Goal: Task Accomplishment & Management: Use online tool/utility

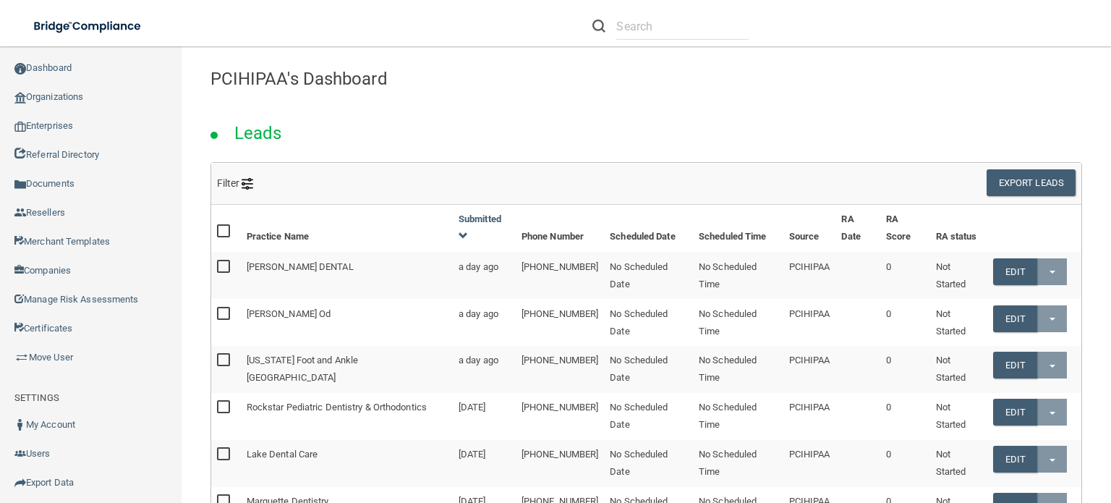
click at [654, 11] on li at bounding box center [671, 26] width 178 height 52
click at [655, 20] on input "text" at bounding box center [682, 26] width 132 height 27
type input "Dakota"
click at [56, 481] on link "Export Data" at bounding box center [91, 482] width 182 height 29
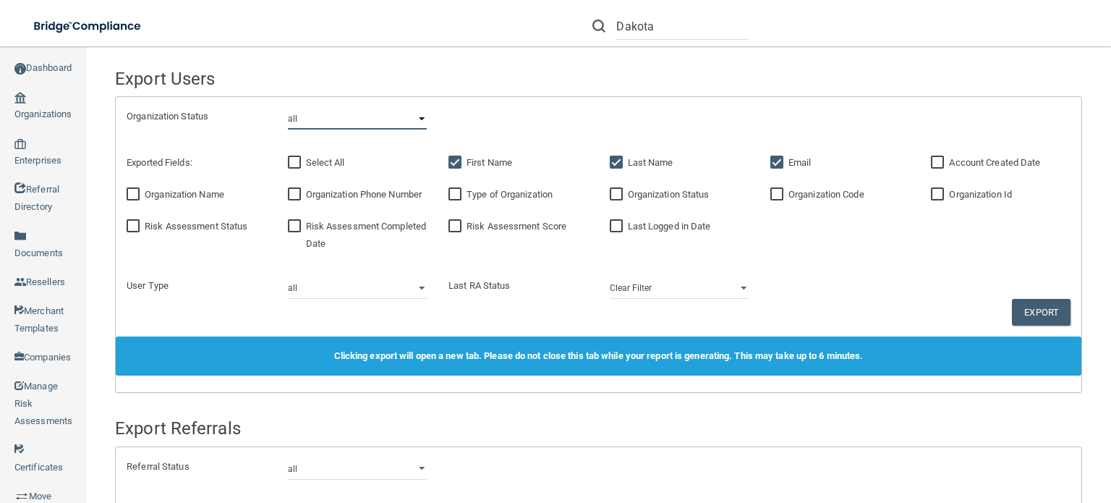
click at [414, 118] on select "all client disabled client lead" at bounding box center [357, 119] width 139 height 22
click at [536, 117] on div "Organization Status all client disabled client lead" at bounding box center [599, 119] width 966 height 22
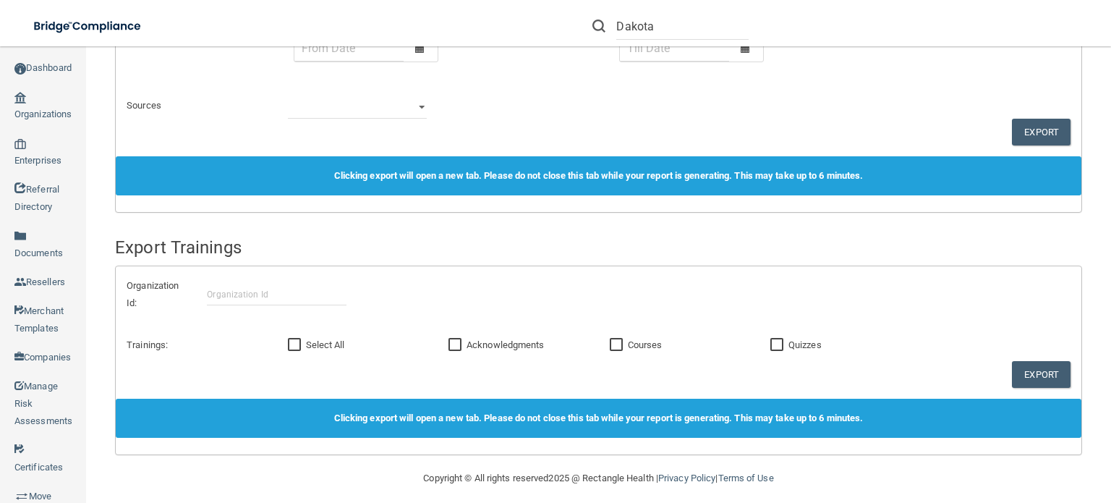
scroll to position [926, 0]
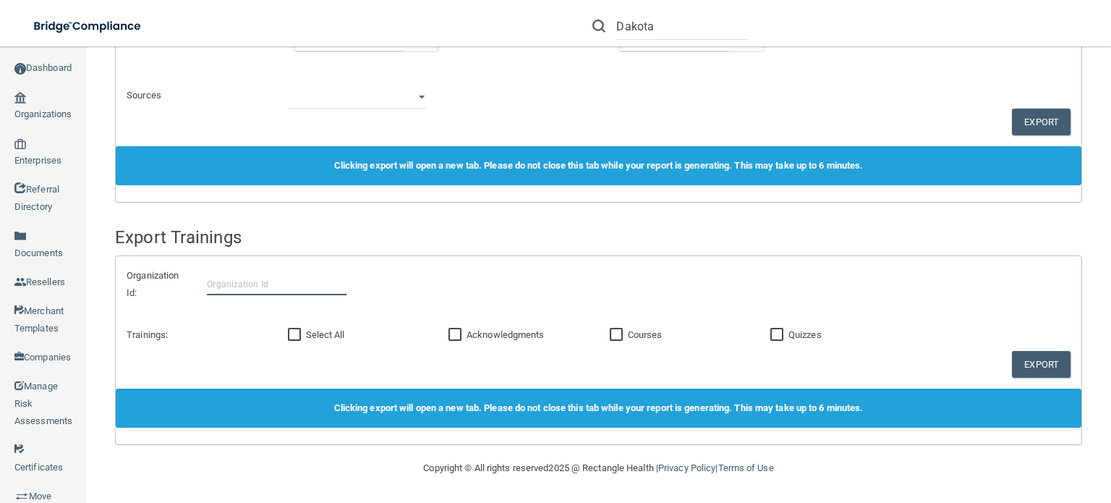
click at [252, 292] on input "text" at bounding box center [276, 284] width 139 height 22
type input "D"
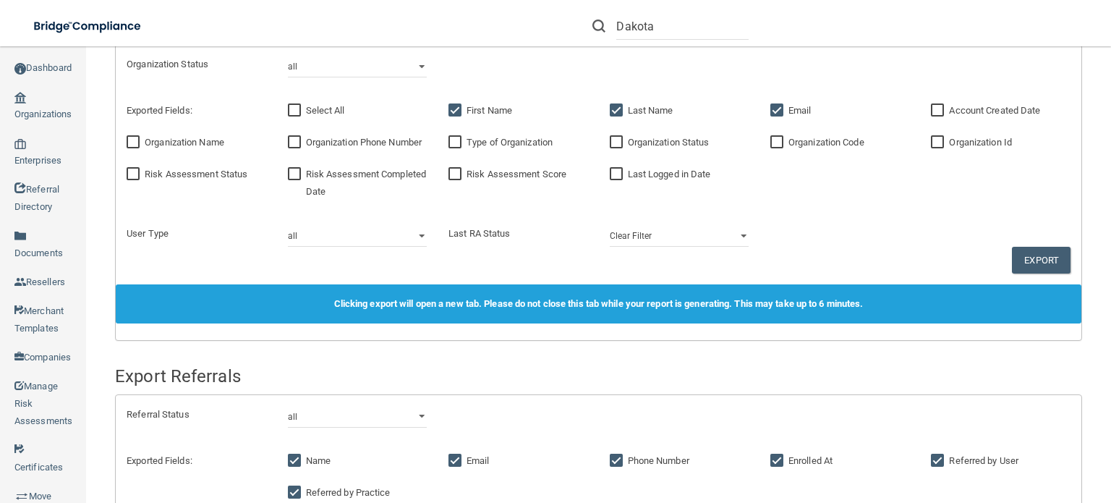
scroll to position [0, 0]
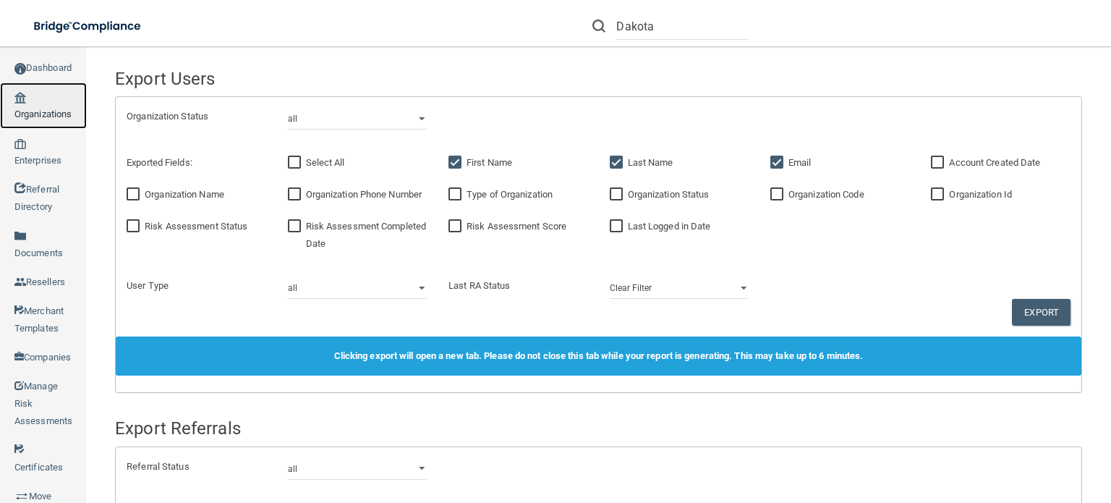
click at [48, 116] on link "Organizations" at bounding box center [43, 105] width 87 height 46
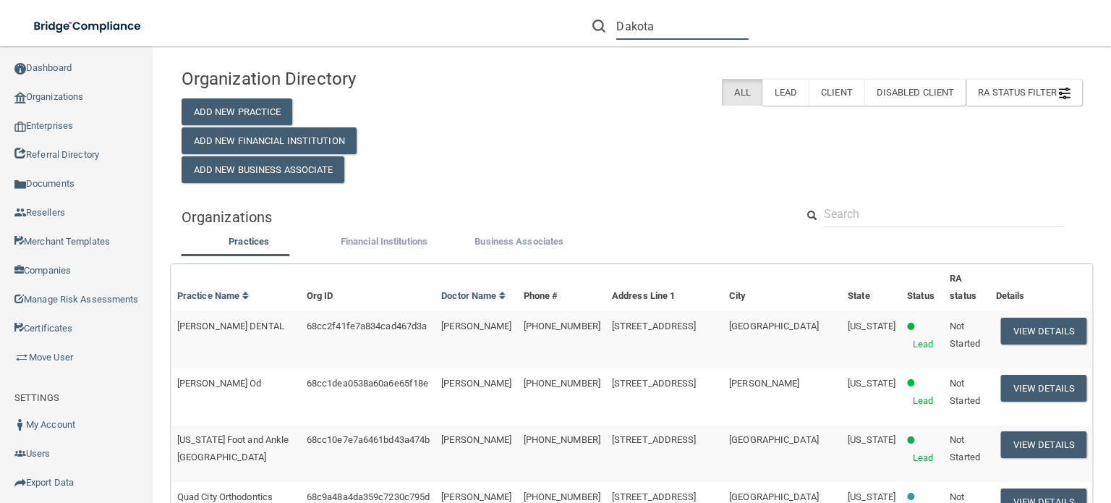
click at [672, 25] on input "Dakota" at bounding box center [682, 26] width 132 height 27
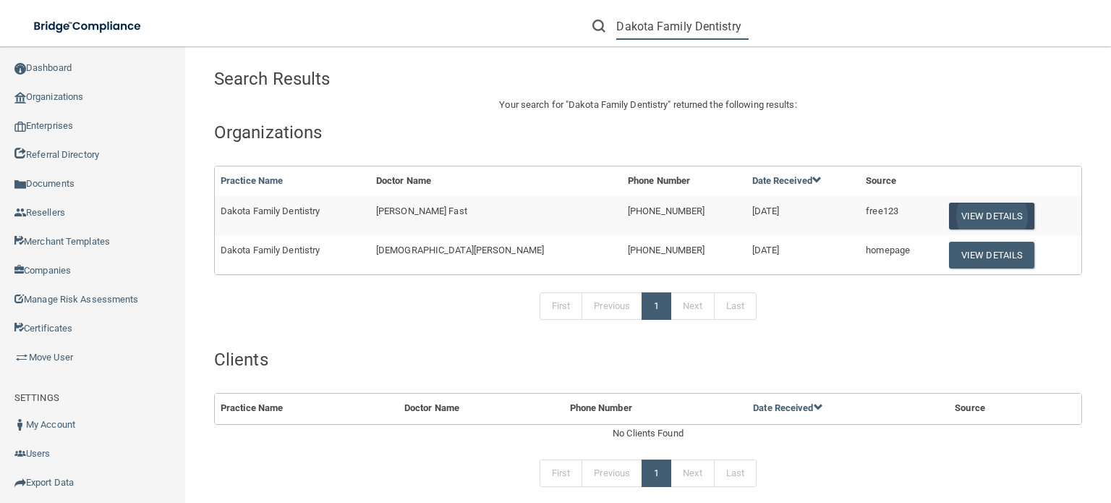
type input "Dakota Family Dentistry"
click at [949, 218] on button "View Details" at bounding box center [991, 216] width 85 height 27
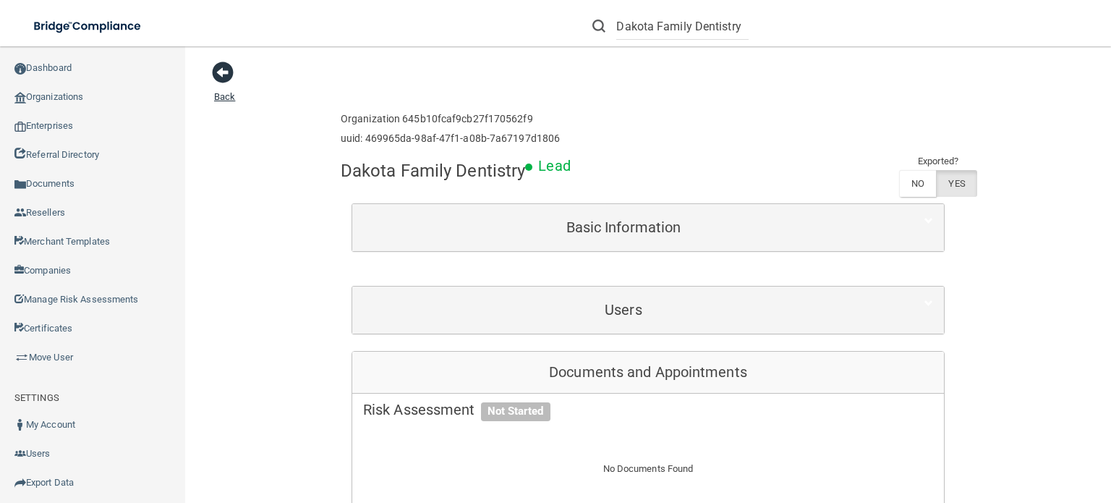
click at [226, 72] on span at bounding box center [223, 72] width 22 height 22
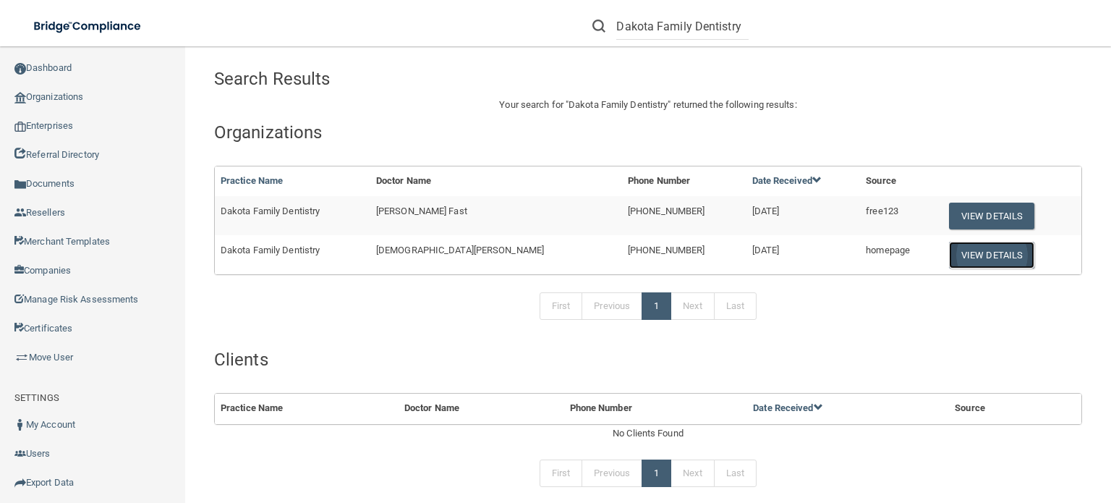
click at [949, 259] on button "View Details" at bounding box center [991, 255] width 85 height 27
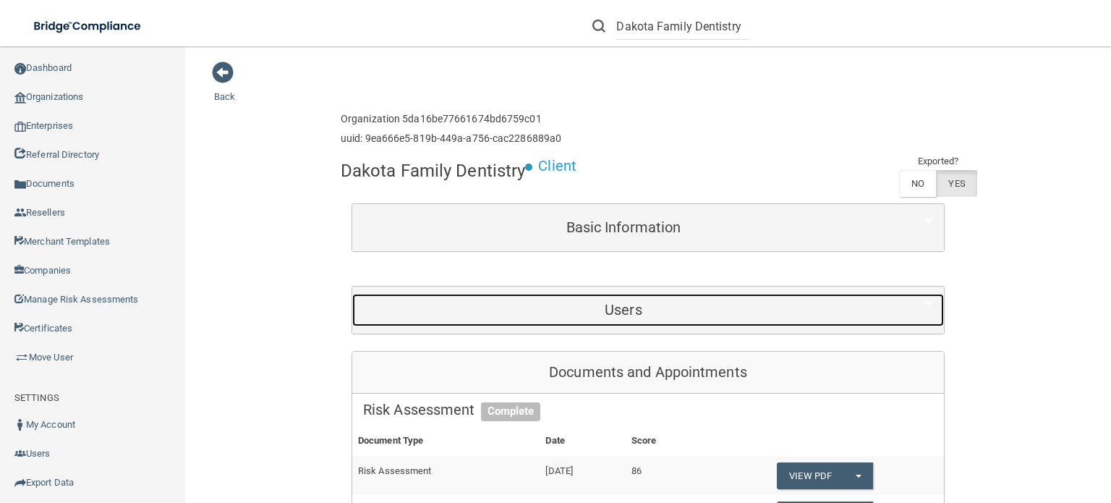
click at [637, 302] on h5 "Users" at bounding box center [623, 310] width 521 height 16
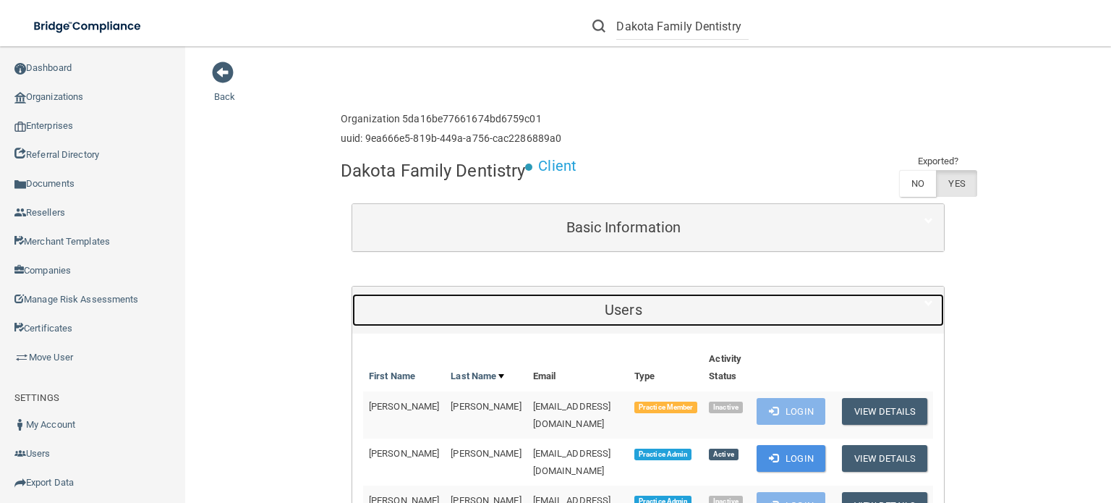
click at [637, 302] on h5 "Users" at bounding box center [623, 310] width 521 height 16
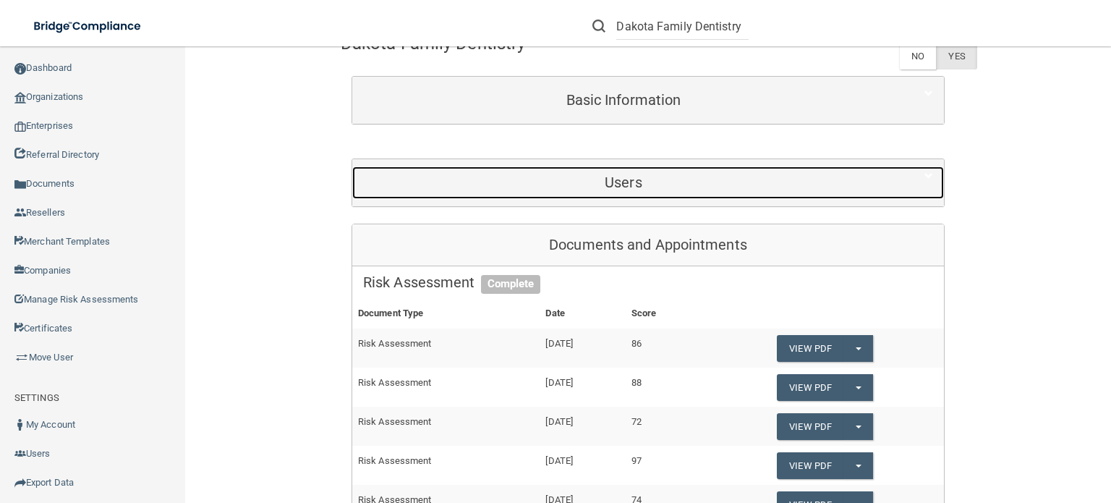
scroll to position [130, 0]
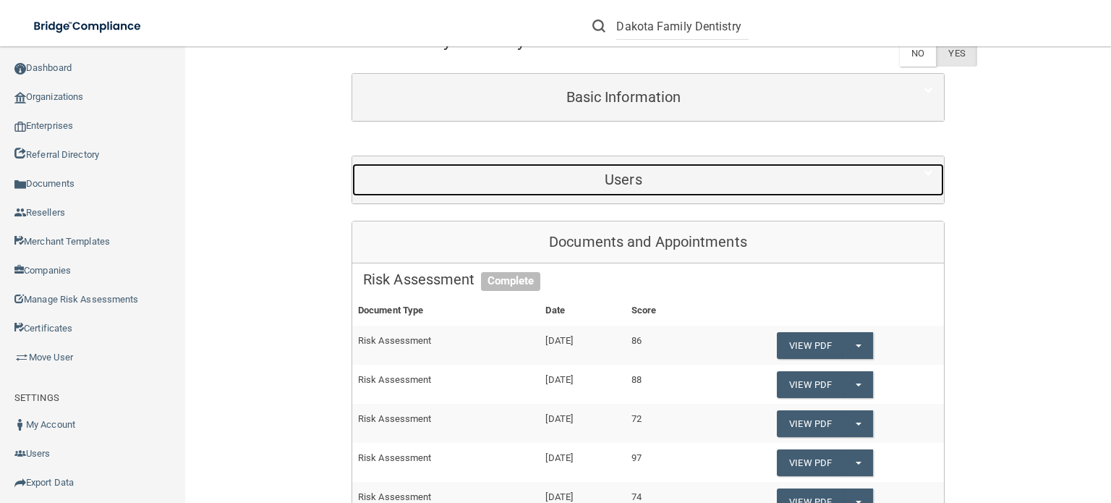
click at [624, 173] on h5 "Users" at bounding box center [623, 179] width 521 height 16
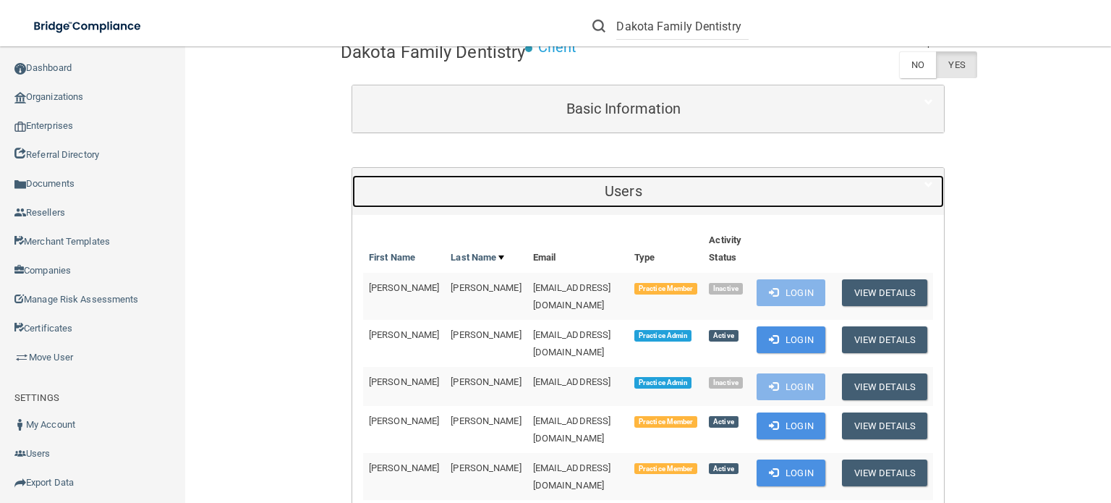
scroll to position [0, 0]
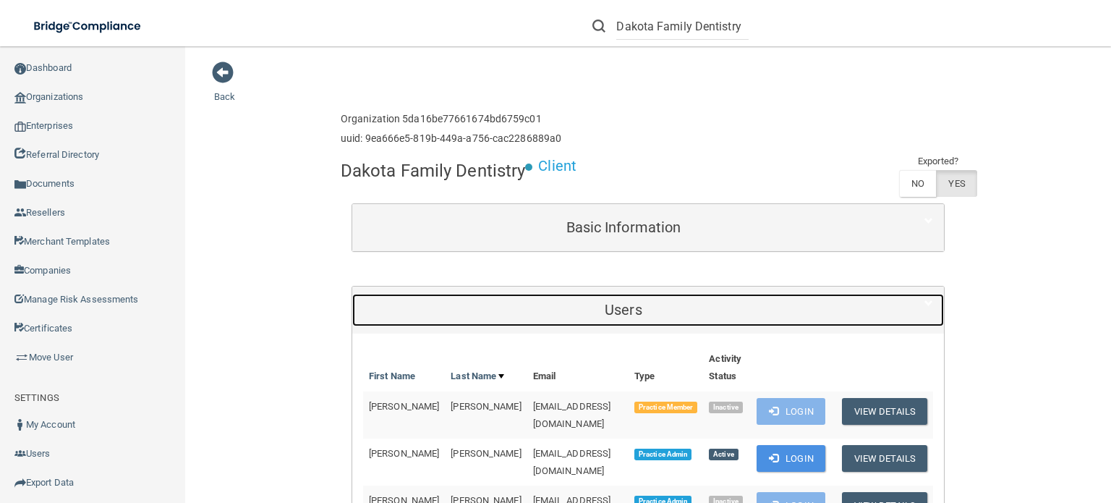
click at [608, 312] on h5 "Users" at bounding box center [623, 310] width 521 height 16
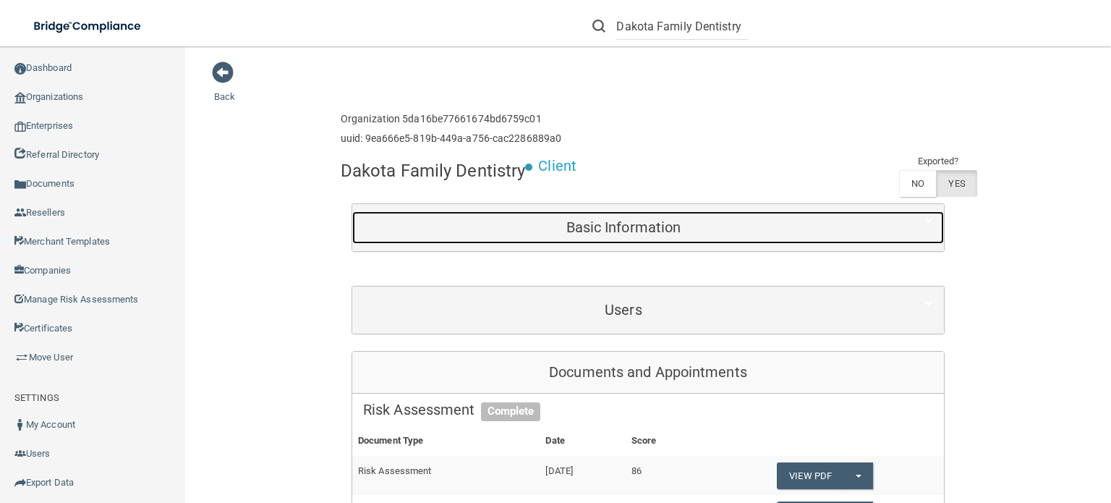
click at [625, 236] on div "Basic Information" at bounding box center [623, 227] width 543 height 33
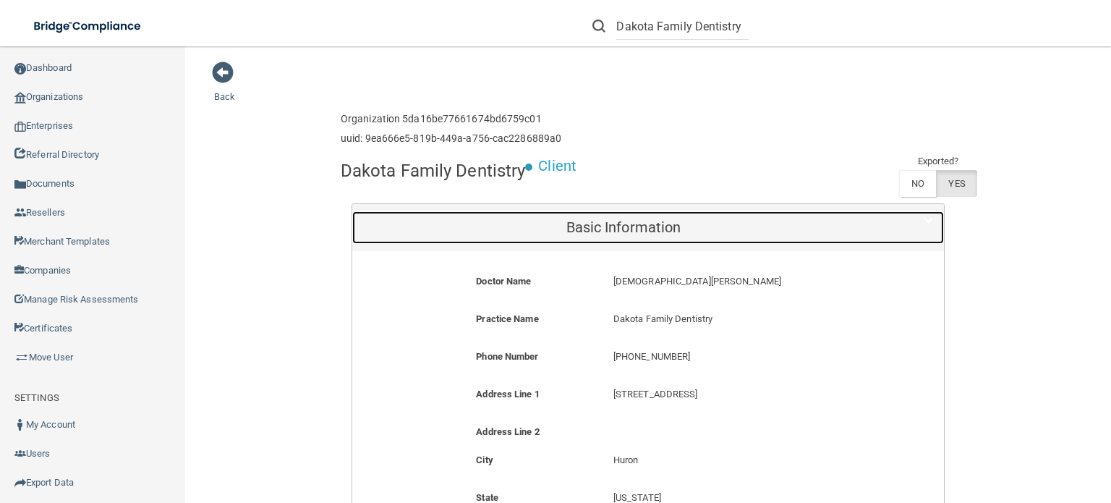
click at [619, 234] on h5 "Basic Information" at bounding box center [623, 227] width 521 height 16
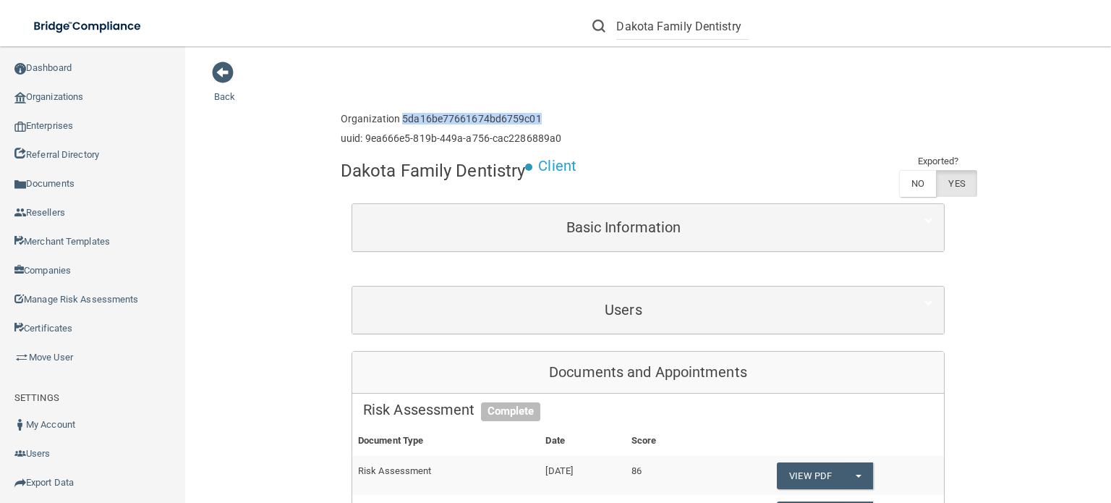
drag, startPoint x: 530, startPoint y: 116, endPoint x: 396, endPoint y: 117, distance: 134.6
click at [396, 117] on h6 "Organization 5da16be77661674bd6759c01" at bounding box center [451, 119] width 221 height 11
copy h6 "5da16be77661674bd6759c01"
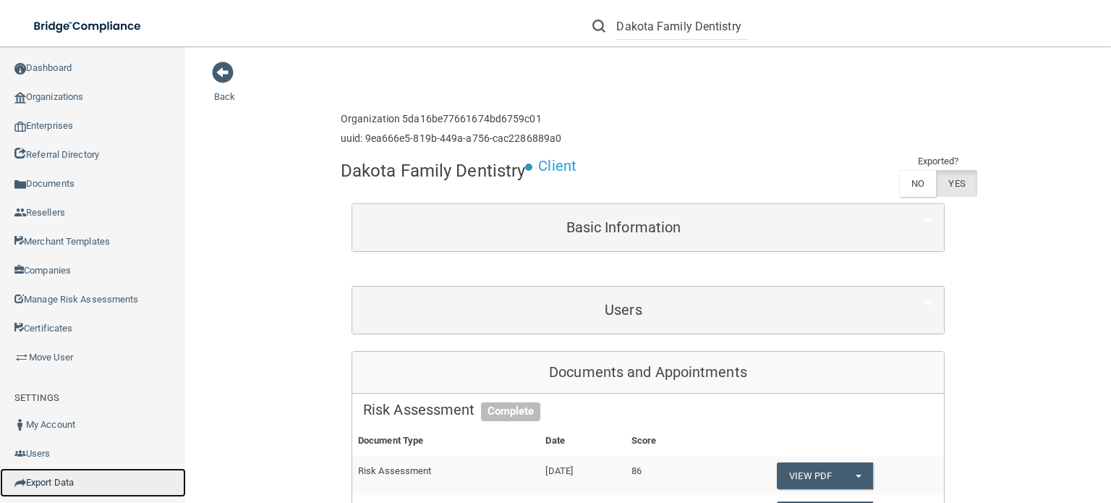
click at [51, 482] on link "Export Data" at bounding box center [93, 482] width 186 height 29
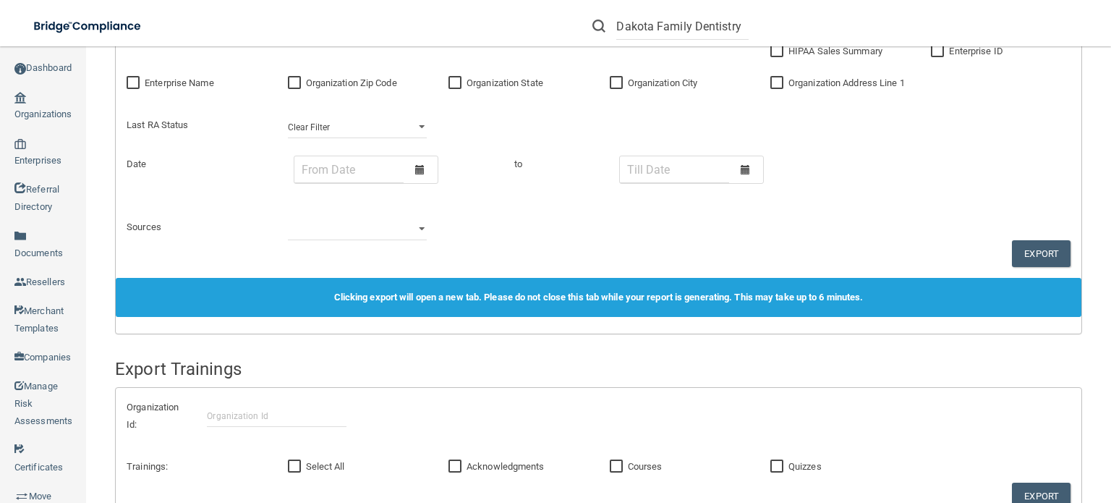
scroll to position [926, 0]
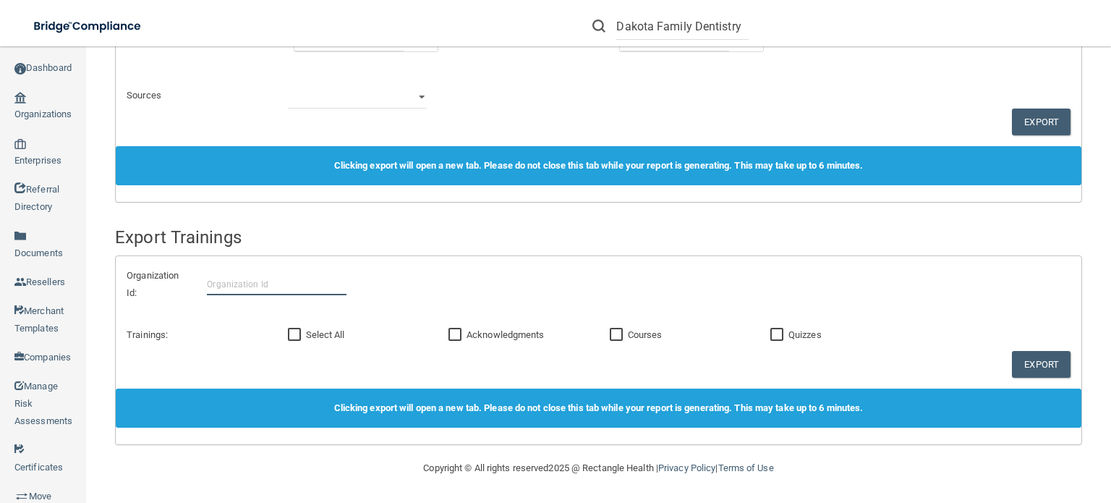
click at [259, 286] on input "text" at bounding box center [276, 284] width 139 height 22
paste input "5da16be77661674bd6759c01"
type input "5da16be77661674bd6759c01"
click at [898, 300] on div "Organization Id: 5da16be77661674bd6759c01" at bounding box center [599, 284] width 966 height 35
click at [299, 335] on input "Select All" at bounding box center [296, 335] width 17 height 12
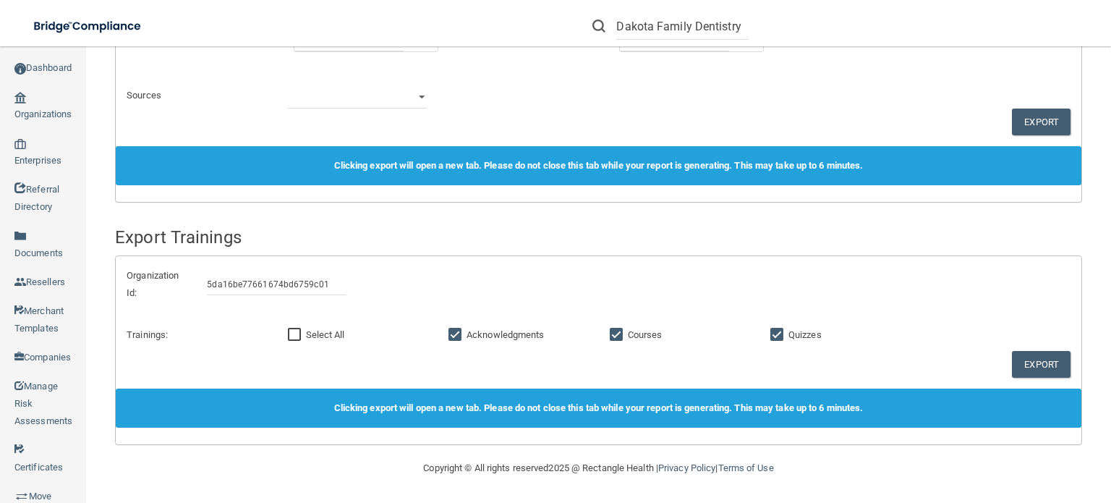
checkbox input "true"
click at [1030, 367] on button "Export" at bounding box center [1041, 364] width 59 height 27
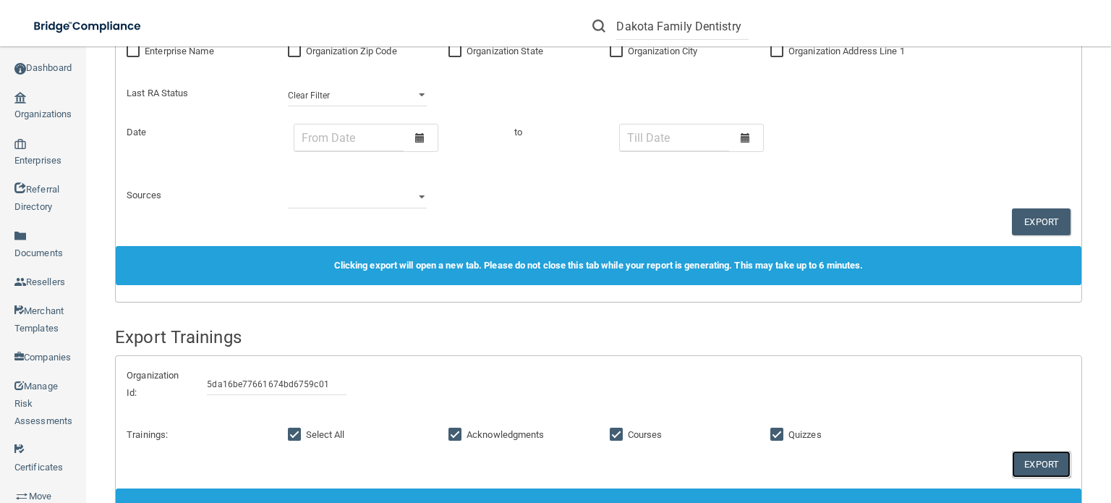
scroll to position [874, 0]
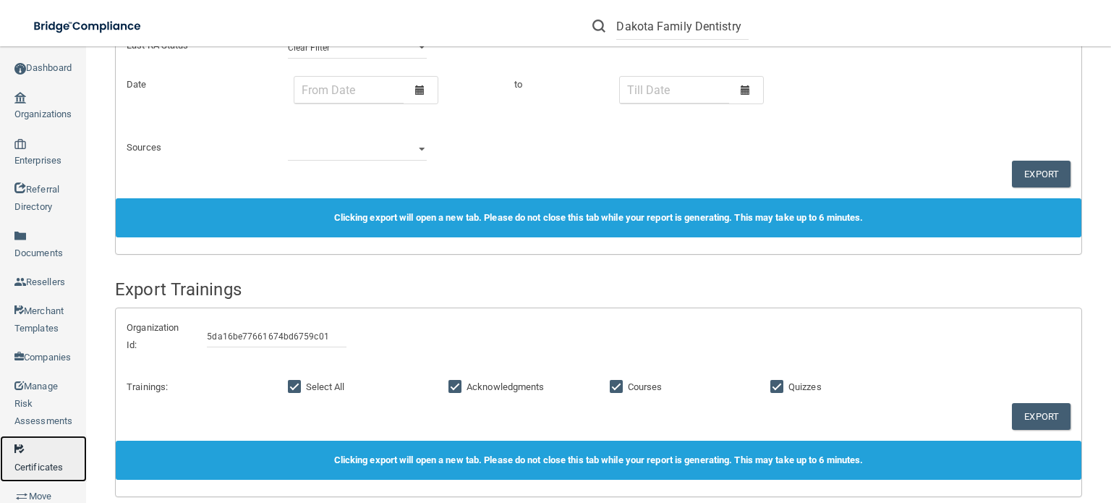
click at [64, 448] on link "Certificates" at bounding box center [43, 458] width 87 height 46
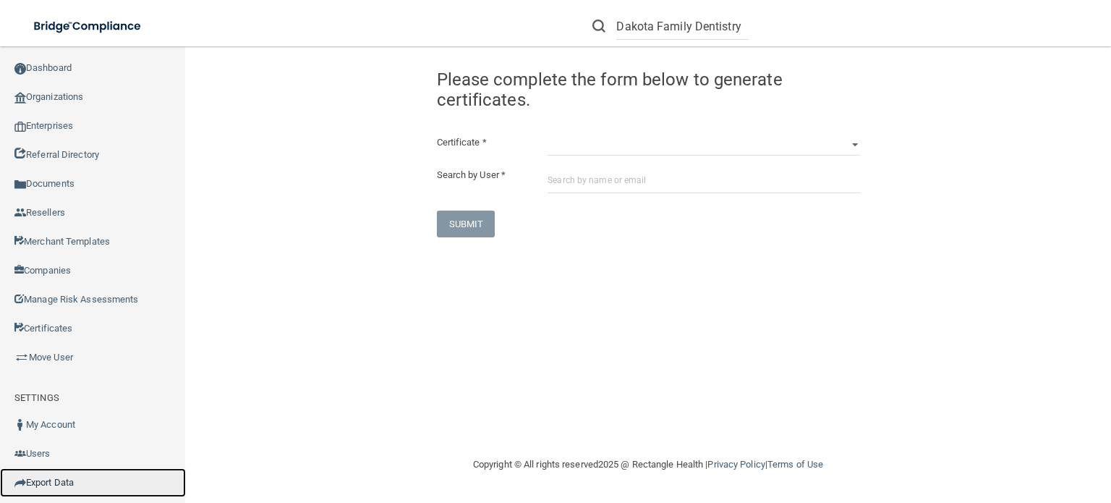
click at [59, 482] on link "Export Data" at bounding box center [93, 482] width 186 height 29
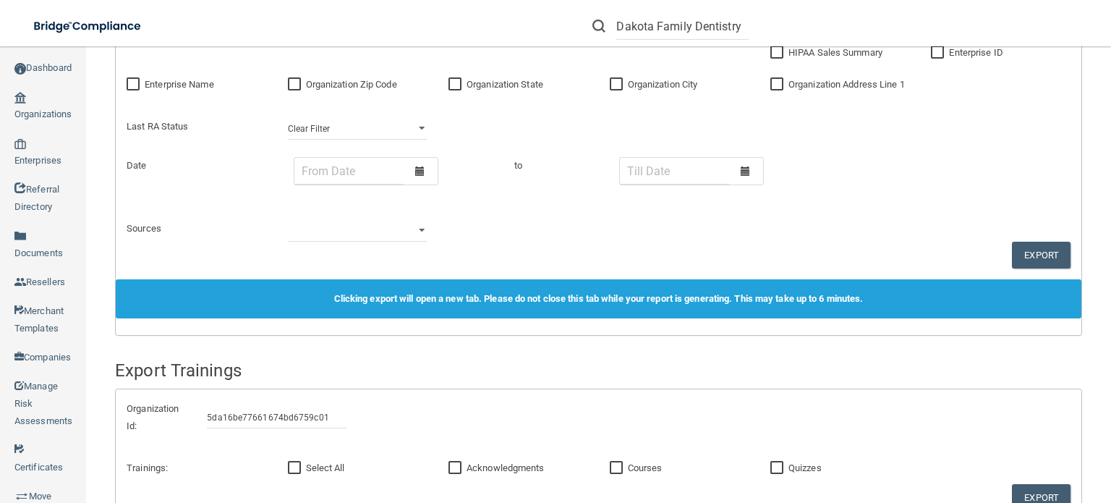
scroll to position [926, 0]
